Goal: Find specific page/section: Find specific page/section

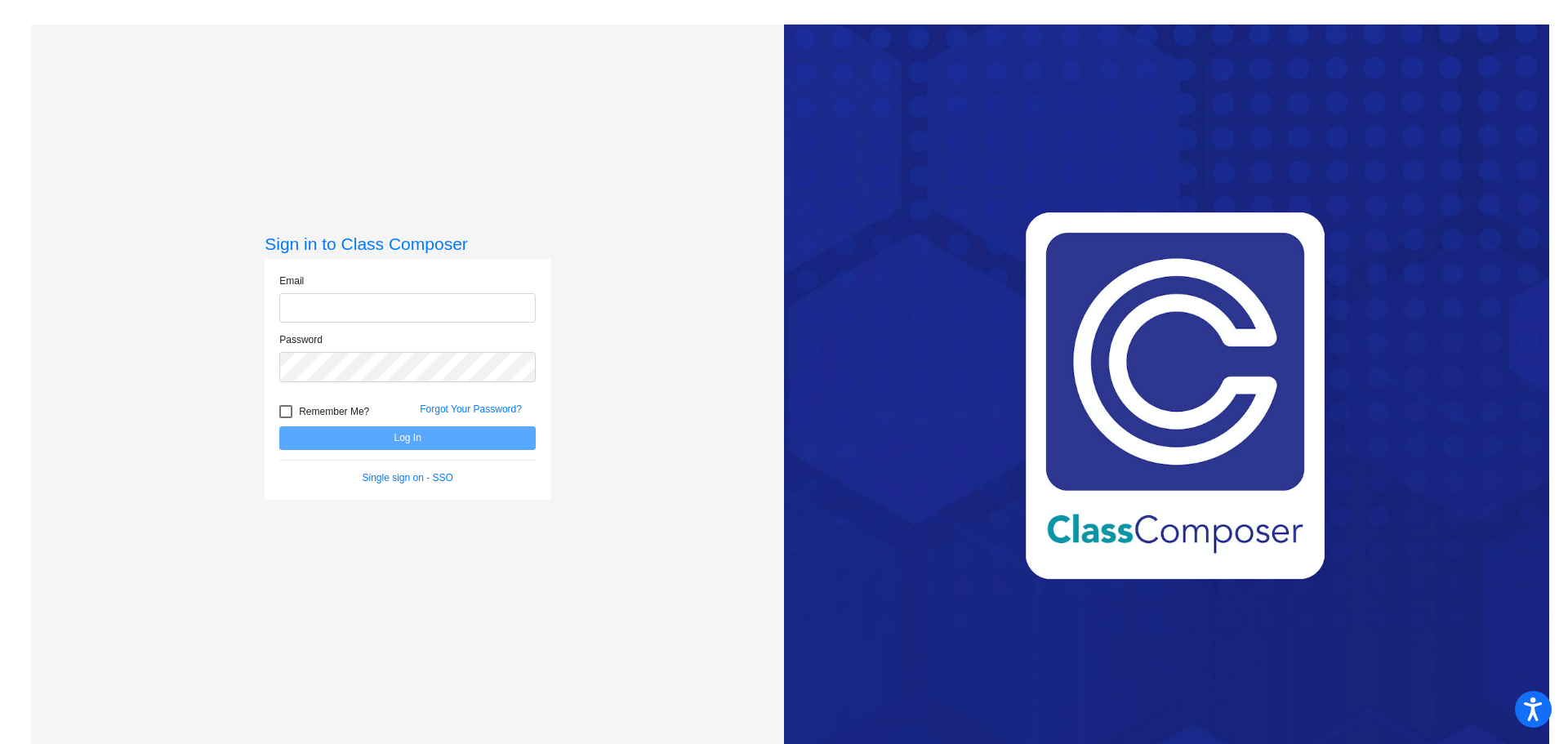
type input "[EMAIL_ADDRESS][DOMAIN_NAME]"
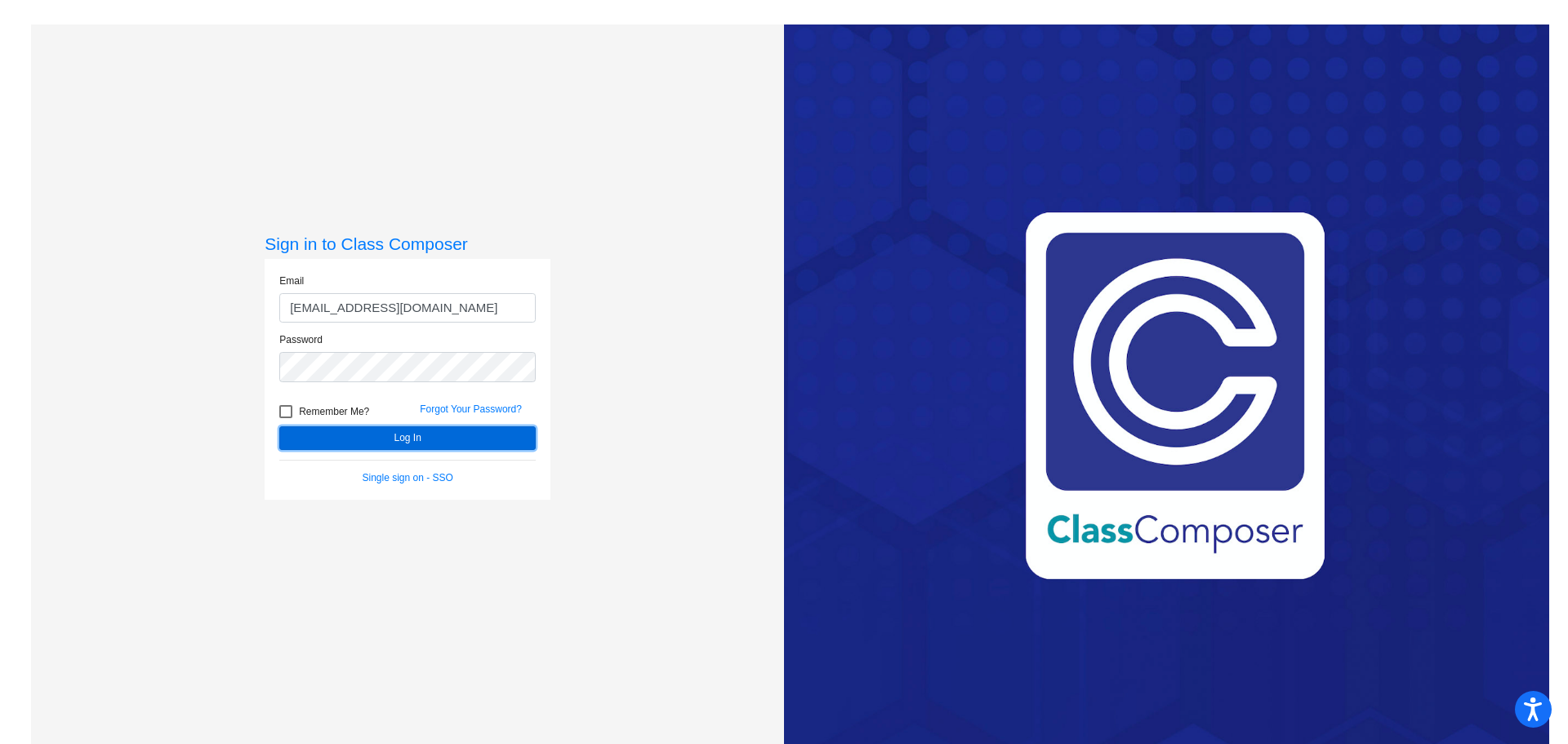
click at [413, 439] on button "Log In" at bounding box center [407, 437] width 257 height 24
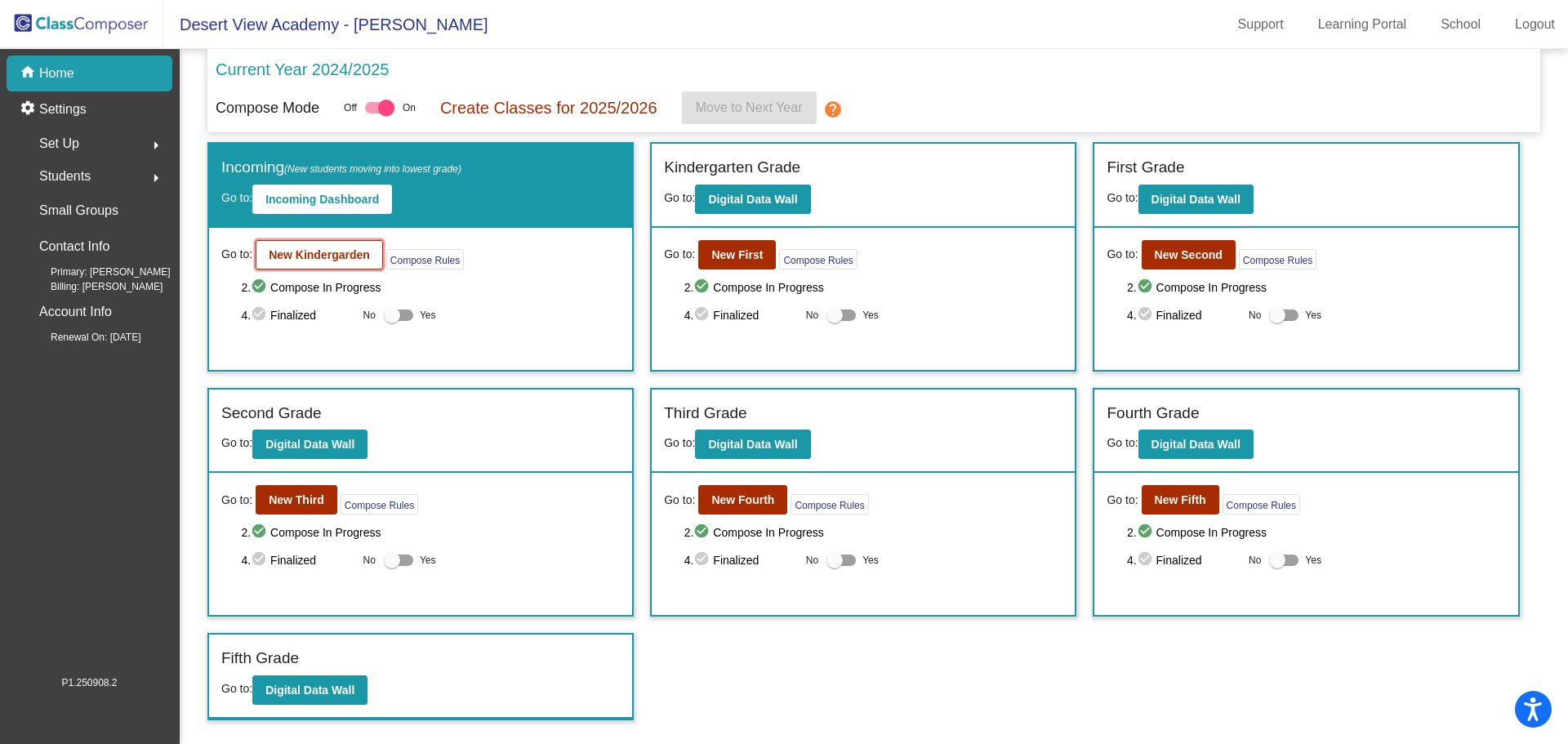
click at [326, 265] on button "New Kindergarden" at bounding box center [320, 254] width 128 height 29
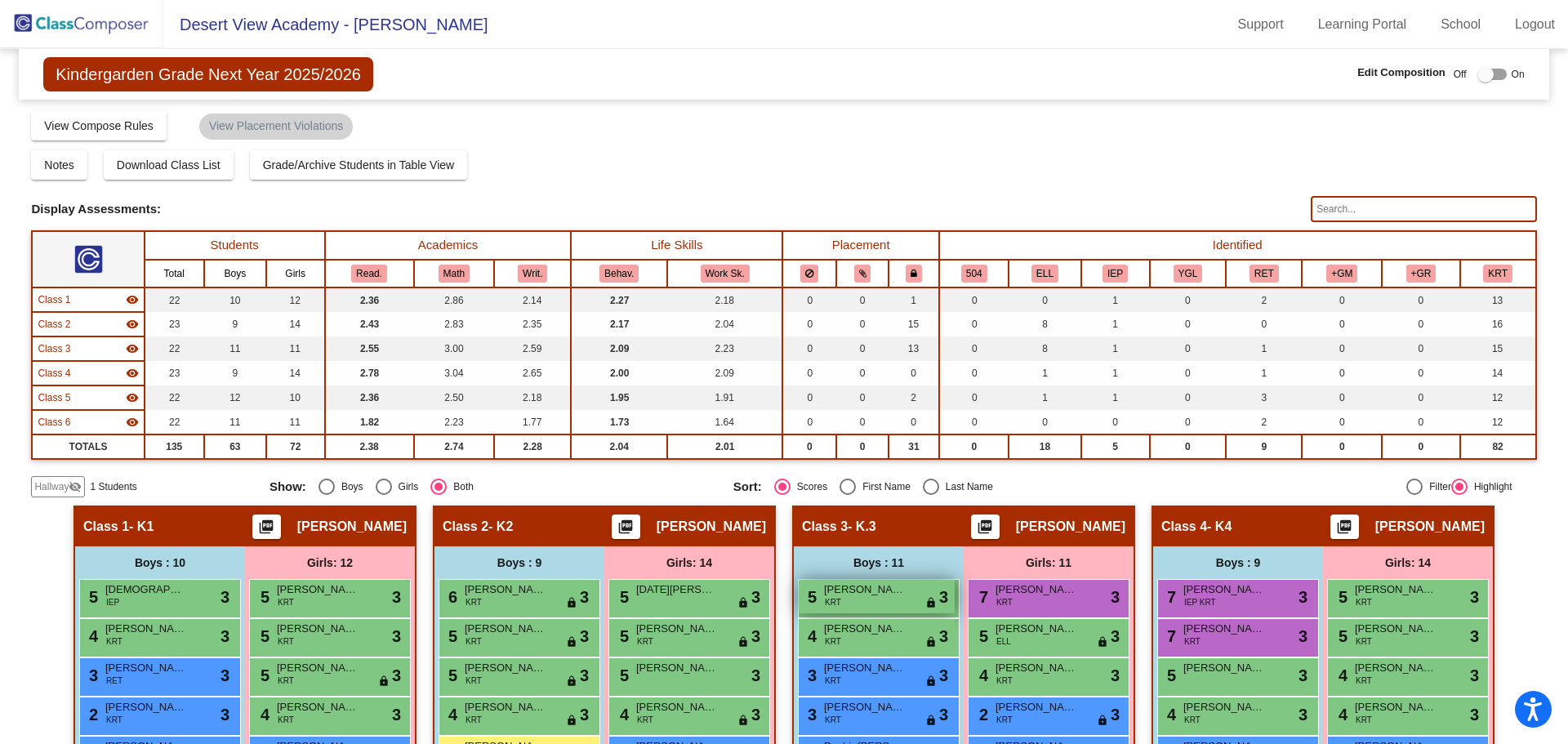
click at [858, 597] on span "[PERSON_NAME] [PERSON_NAME]" at bounding box center [864, 589] width 82 height 16
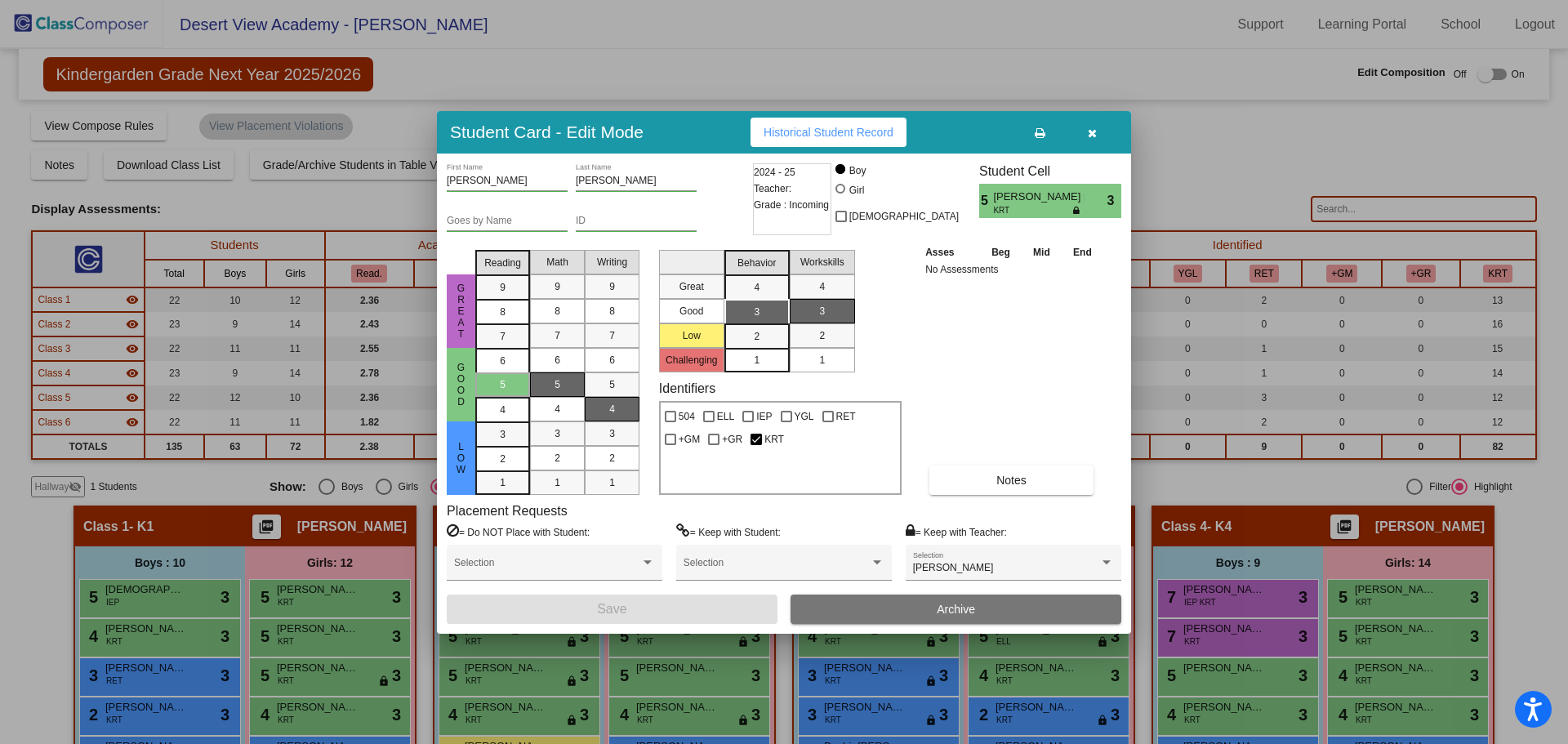
click at [1095, 134] on icon "button" at bounding box center [1092, 134] width 9 height 11
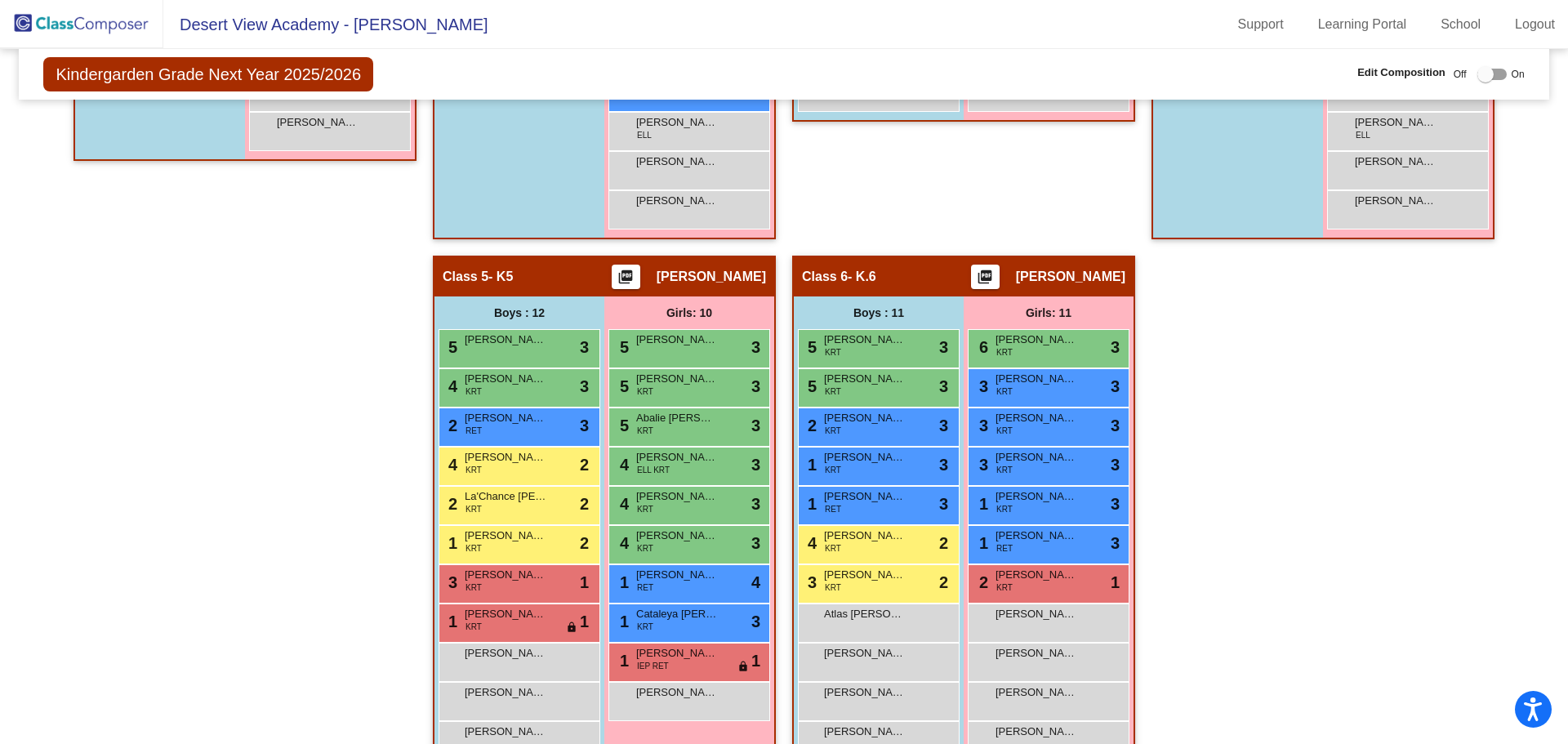
scroll to position [980, 0]
